Goal: Task Accomplishment & Management: Use online tool/utility

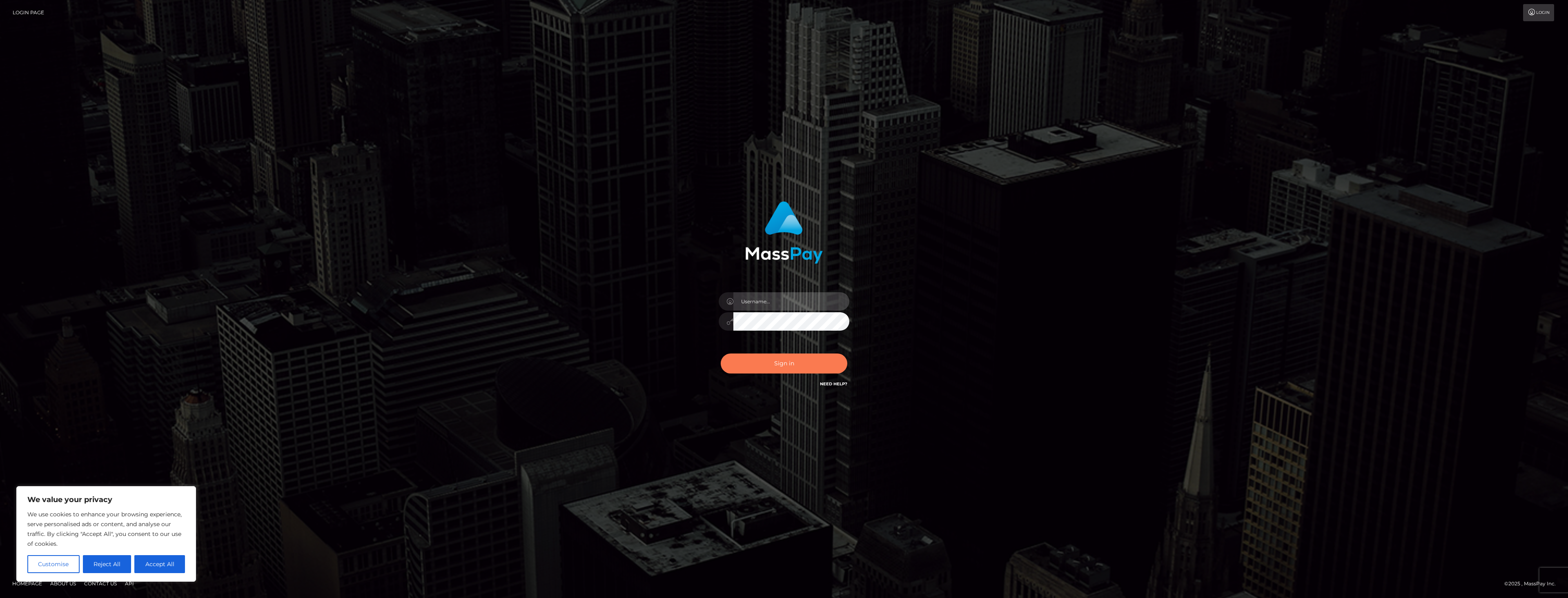
type input "dat.rush"
click at [748, 358] on button "Sign in" at bounding box center [784, 363] width 127 height 20
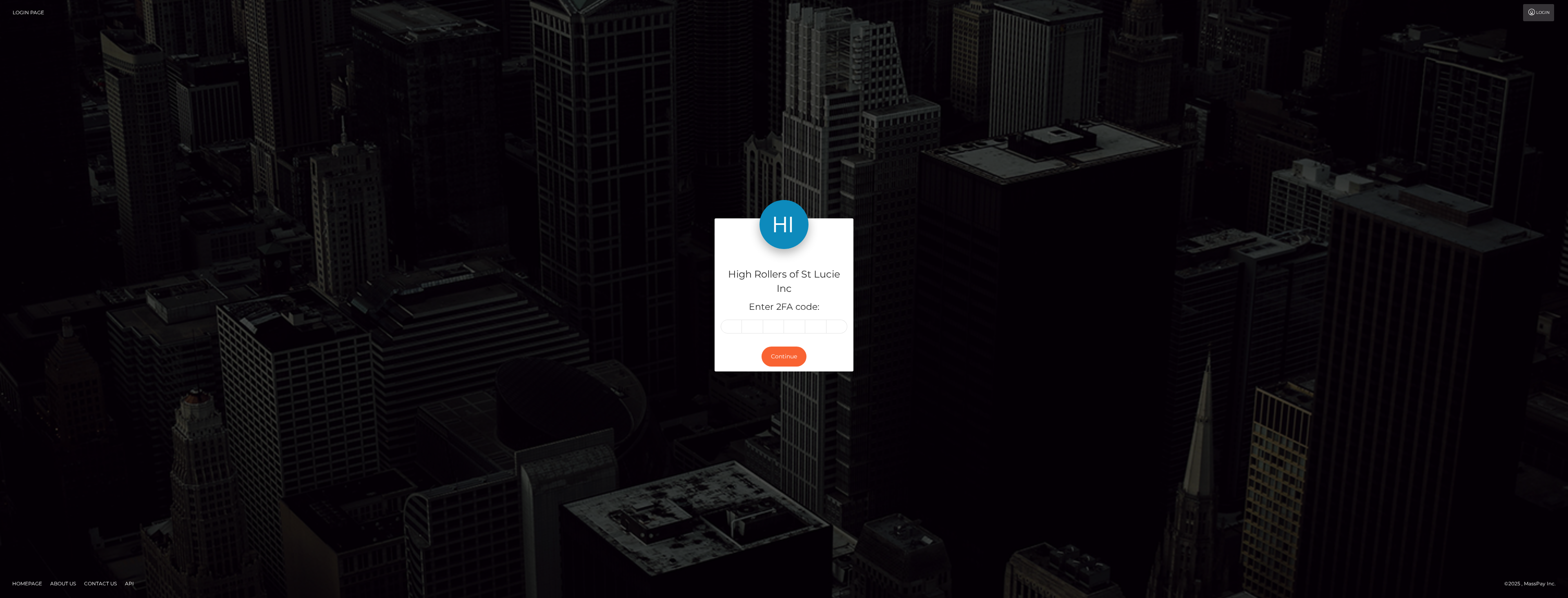
click at [1334, 374] on div "High Rollers of St Lucie Inc Enter 2FA code: Continue" at bounding box center [784, 299] width 1568 height 283
click at [741, 333] on div "High Rollers of St Lucie Inc Enter 2FA code:" at bounding box center [784, 295] width 139 height 92
click at [739, 333] on div "High Rollers of St Lucie Inc Enter 2FA code:" at bounding box center [784, 295] width 139 height 92
drag, startPoint x: 739, startPoint y: 333, endPoint x: 730, endPoint y: 327, distance: 10.8
click at [736, 332] on div "High Rollers of St Lucie Inc Enter 2FA code:" at bounding box center [784, 295] width 139 height 92
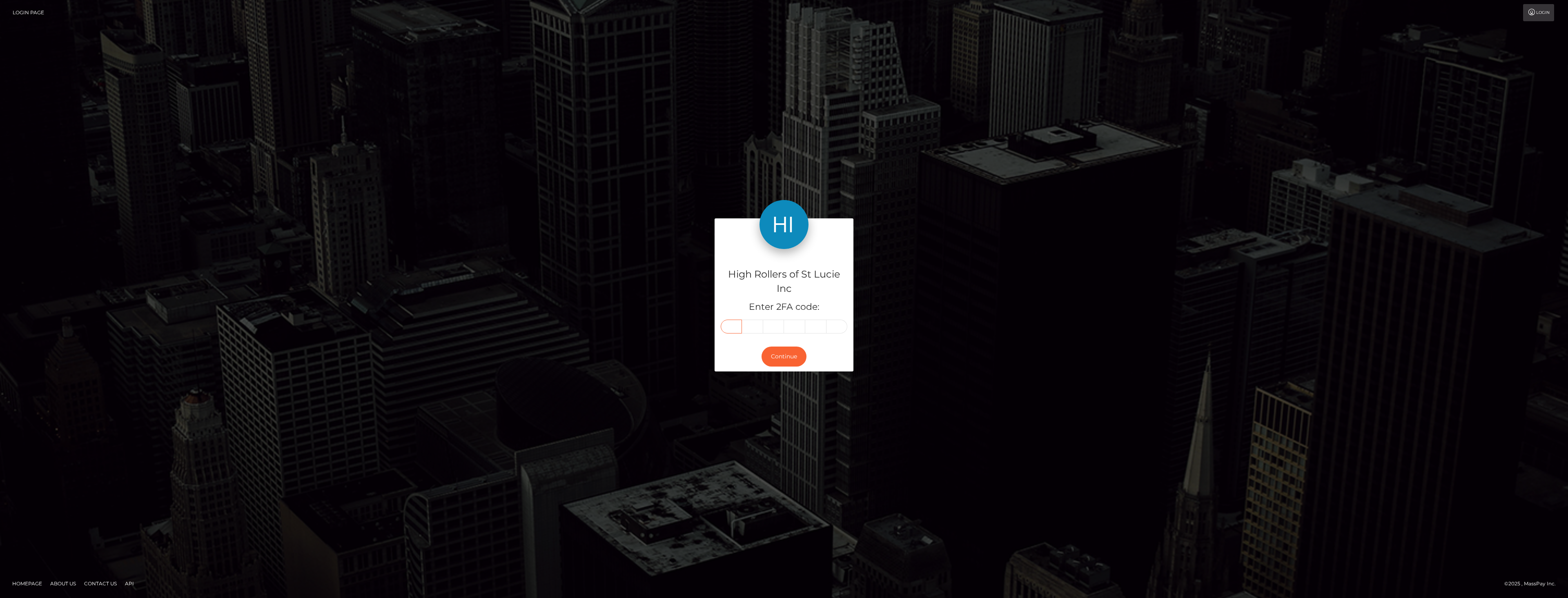
click at [730, 327] on input "text" at bounding box center [731, 326] width 21 height 14
type input "0"
type input "2"
type input "5"
type input "7"
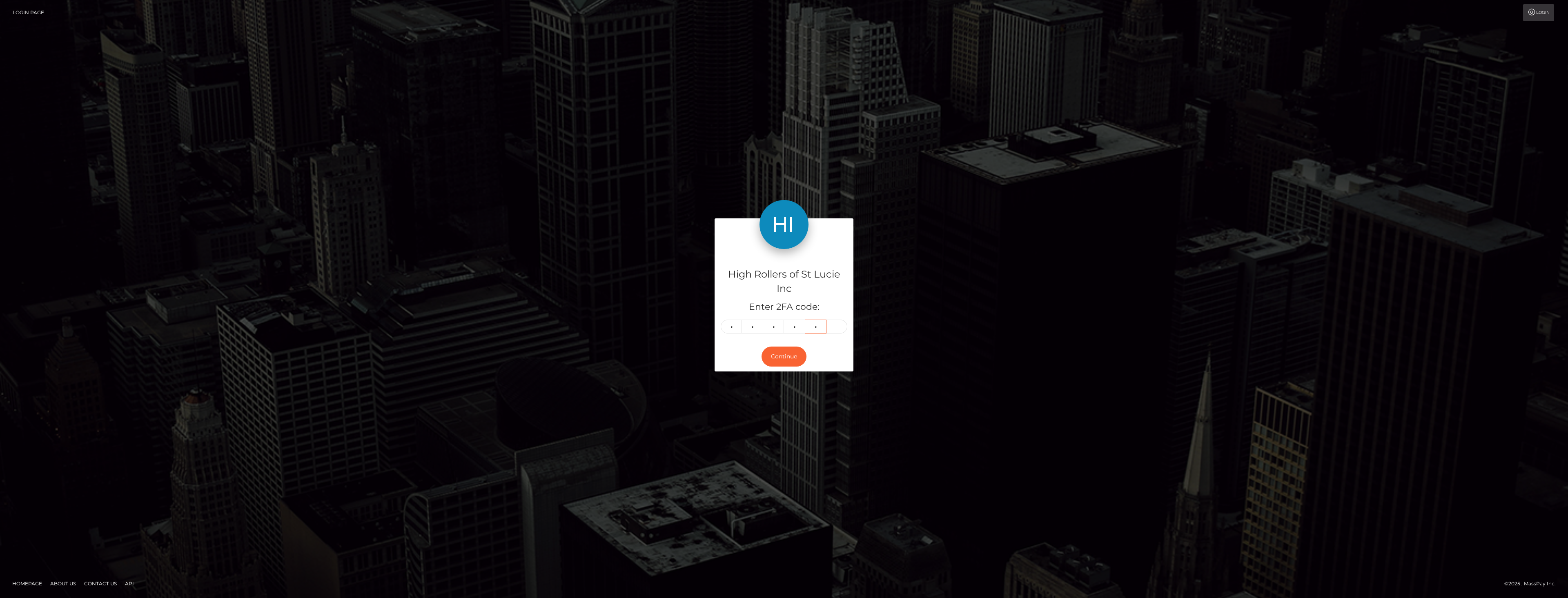
type input "6"
type input "5"
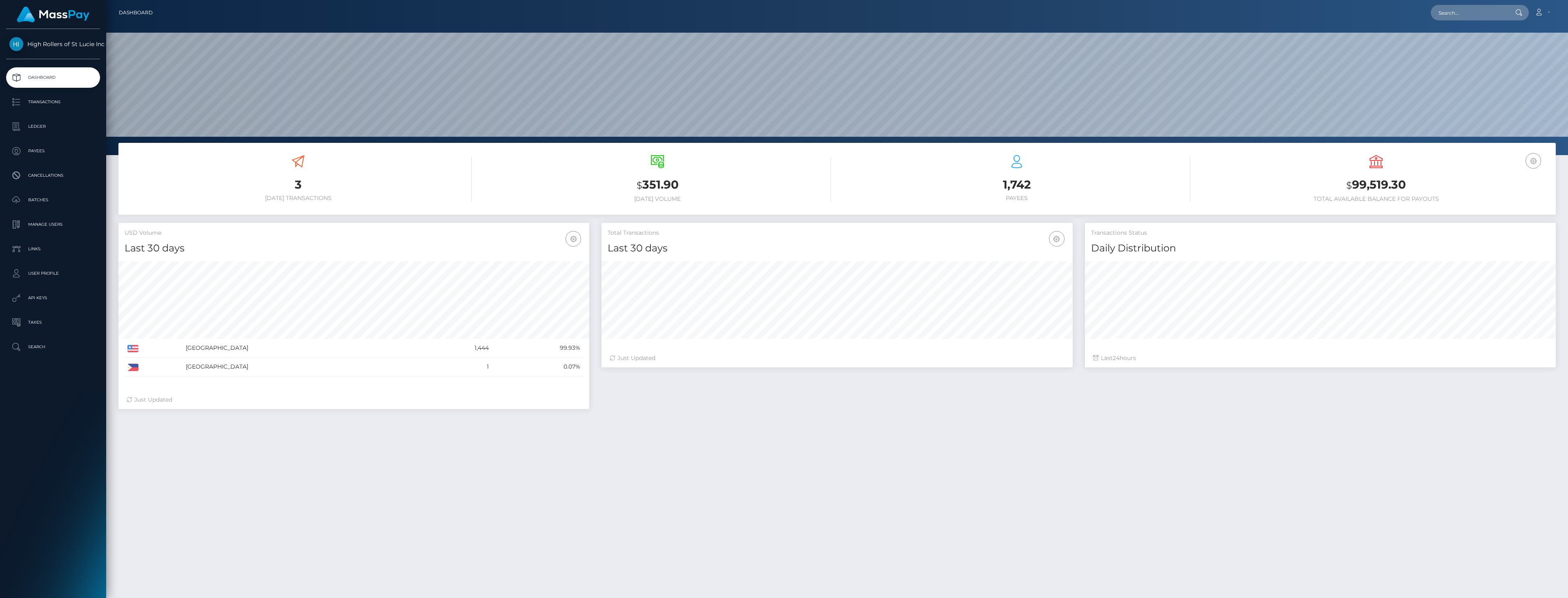
scroll to position [145, 471]
click at [51, 196] on p "Batches" at bounding box center [53, 200] width 88 height 12
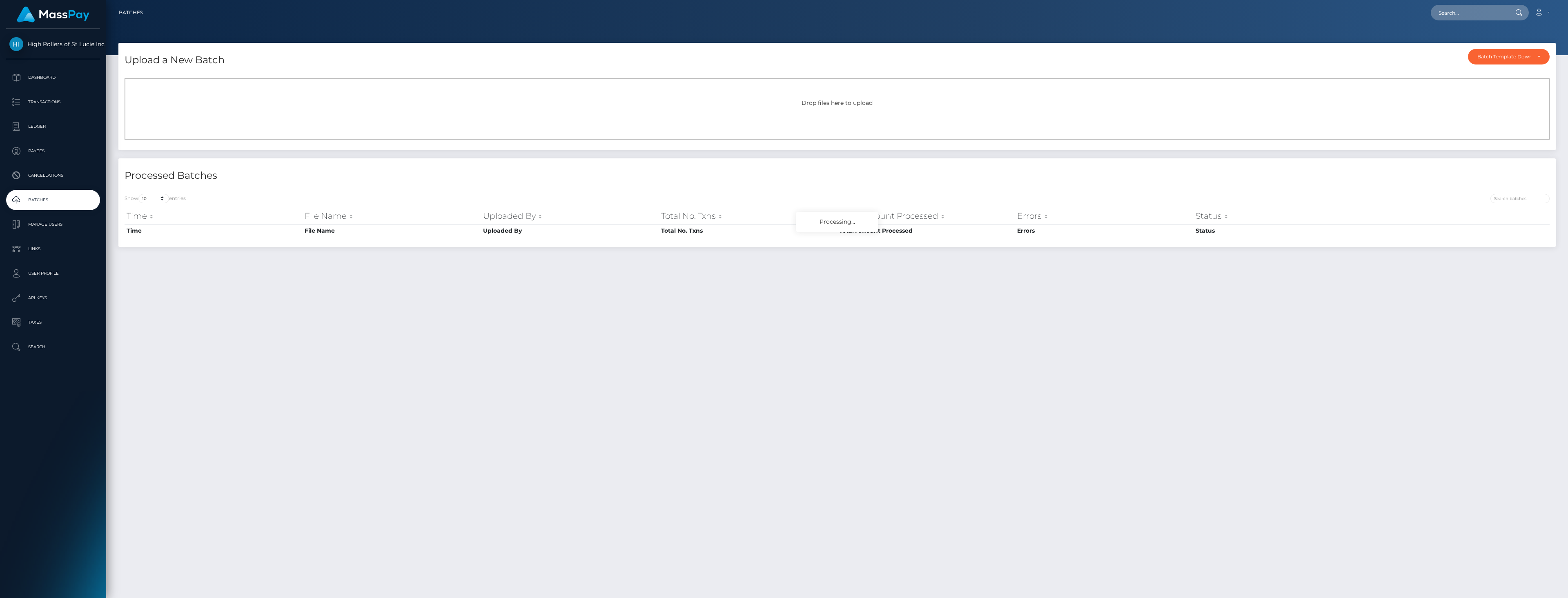
click at [698, 116] on div "Drop files here to upload" at bounding box center [837, 109] width 1425 height 61
